Goal: Find specific page/section: Find specific page/section

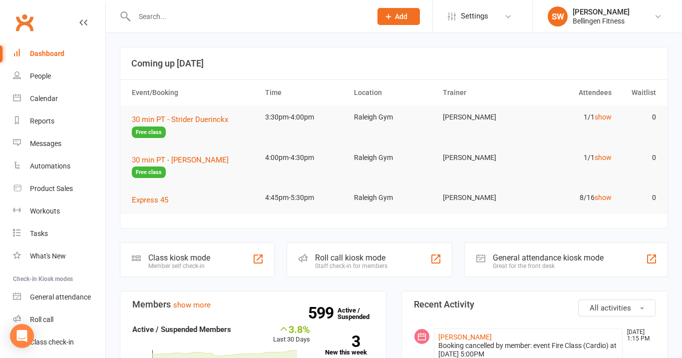
click at [250, 14] on input "text" at bounding box center [247, 16] width 233 height 14
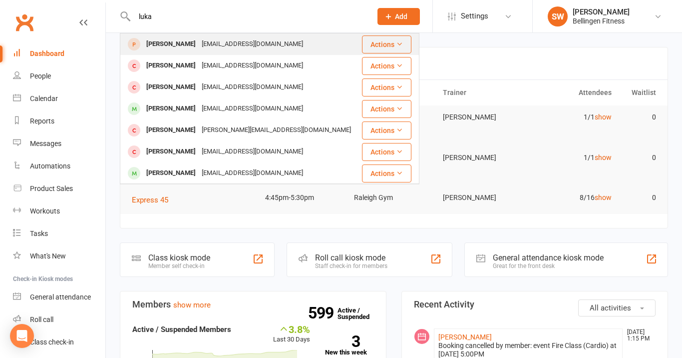
type input "luka"
click at [181, 44] on div "[PERSON_NAME]" at bounding box center [170, 44] width 55 height 14
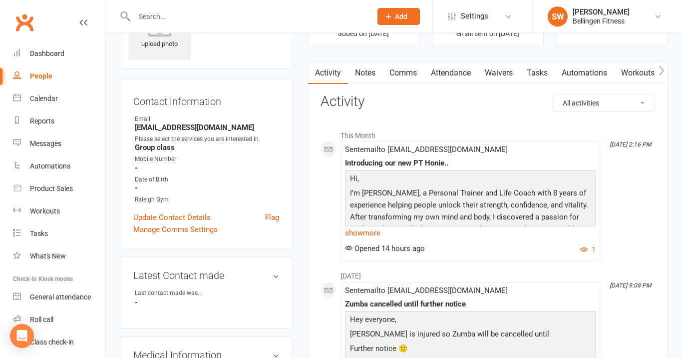
scroll to position [58, 0]
click at [613, 103] on select "All activities Bookings / Attendances Communications Notes Failed SMSes Grading…" at bounding box center [603, 102] width 101 height 17
select select "MembershipLogEntry"
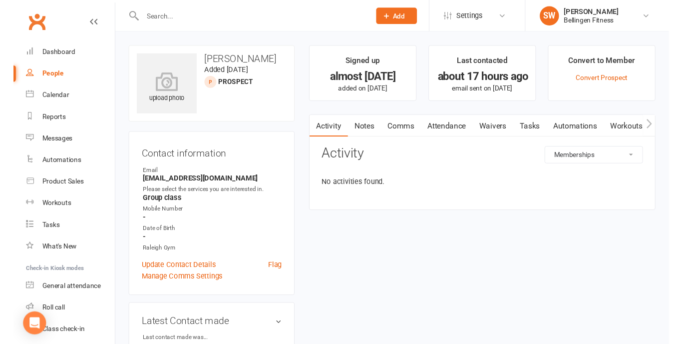
scroll to position [0, 0]
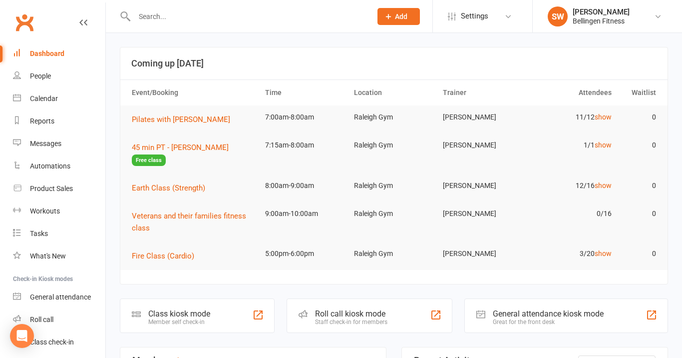
click at [170, 20] on input "text" at bounding box center [247, 16] width 233 height 14
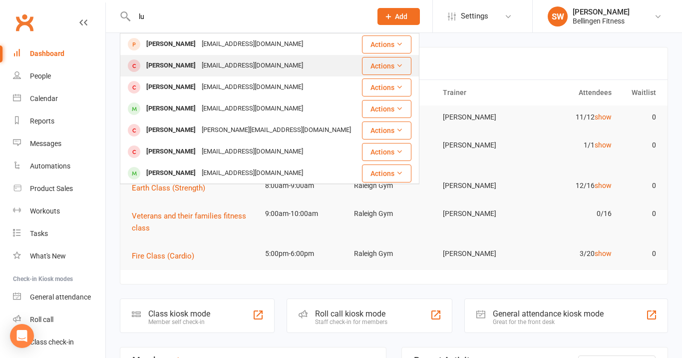
type input "l"
